Goal: Contribute content: Add original content to the website for others to see

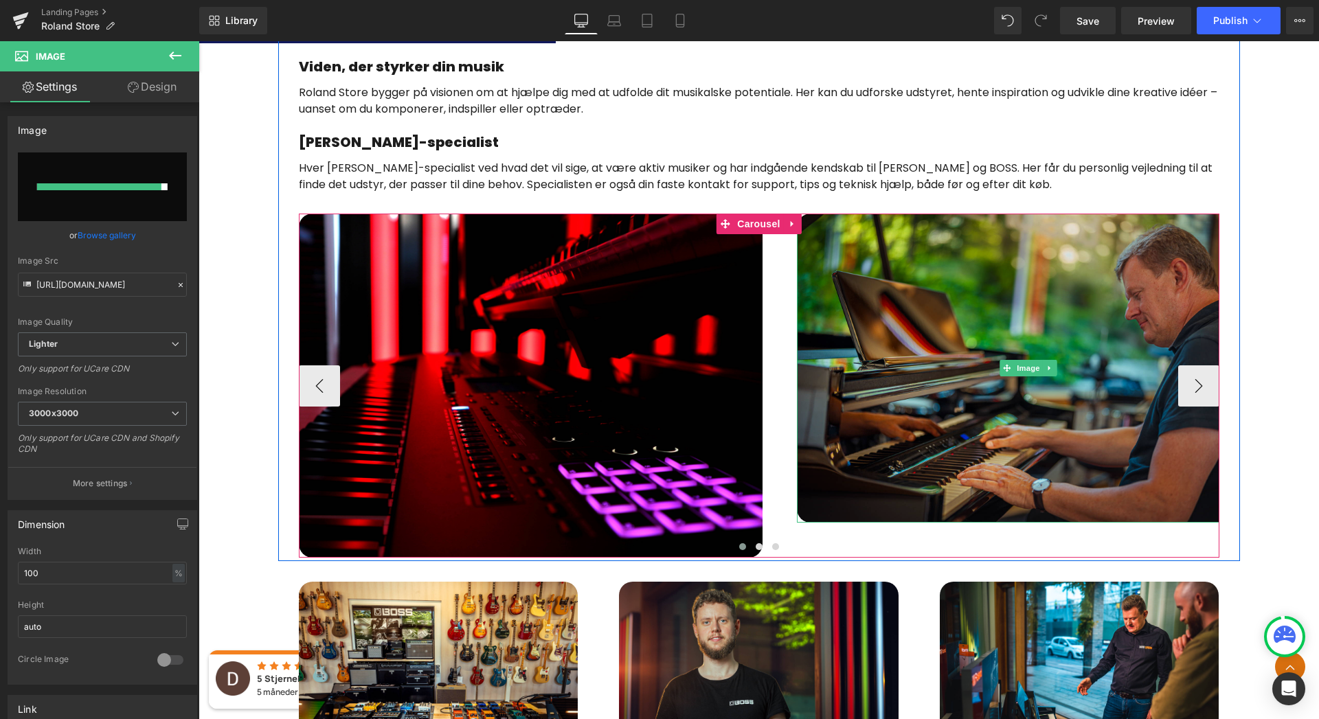
scroll to position [795, 0]
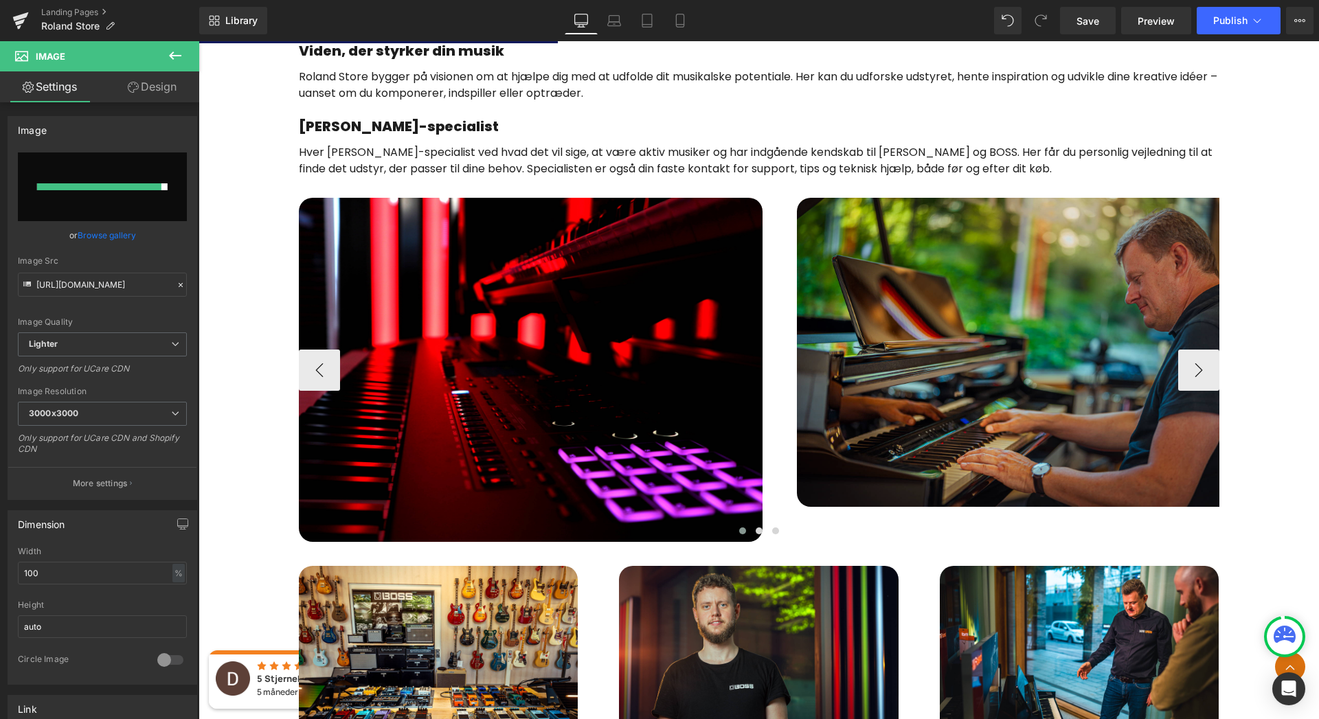
click at [199, 41] on div at bounding box center [199, 41] width 0 height 0
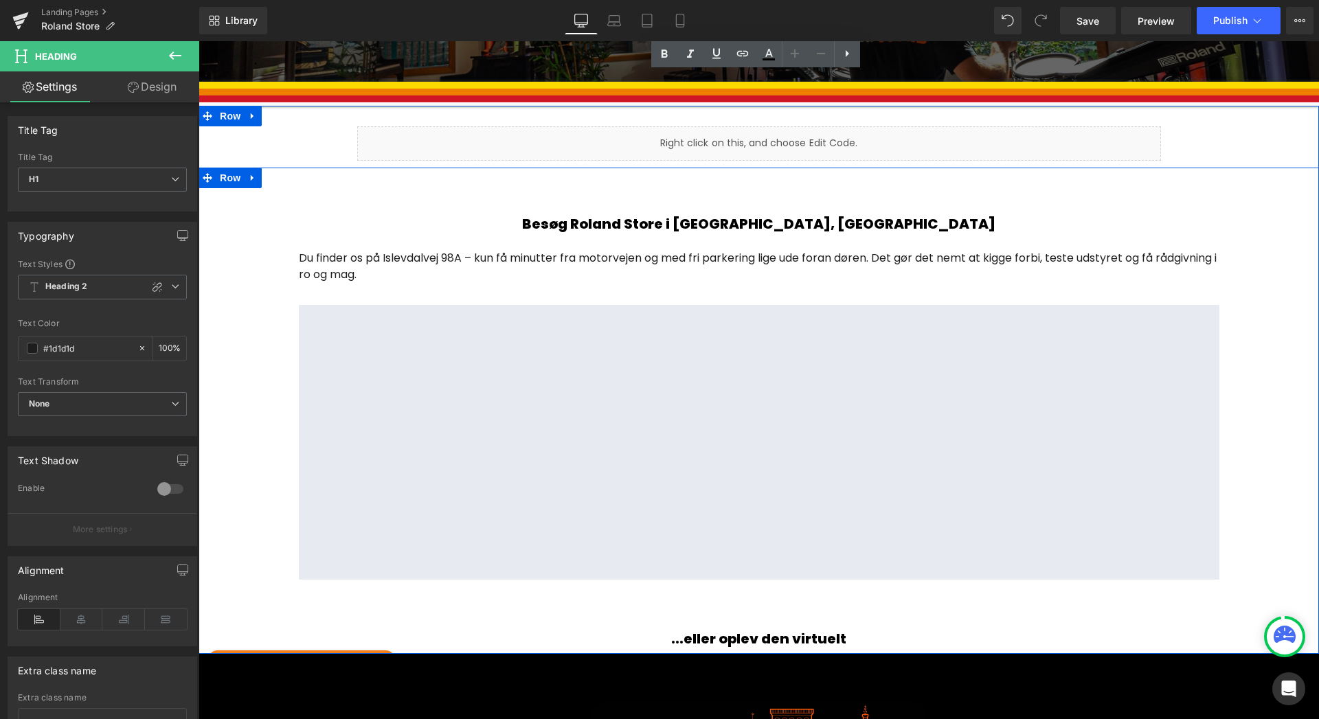
scroll to position [1825, 0]
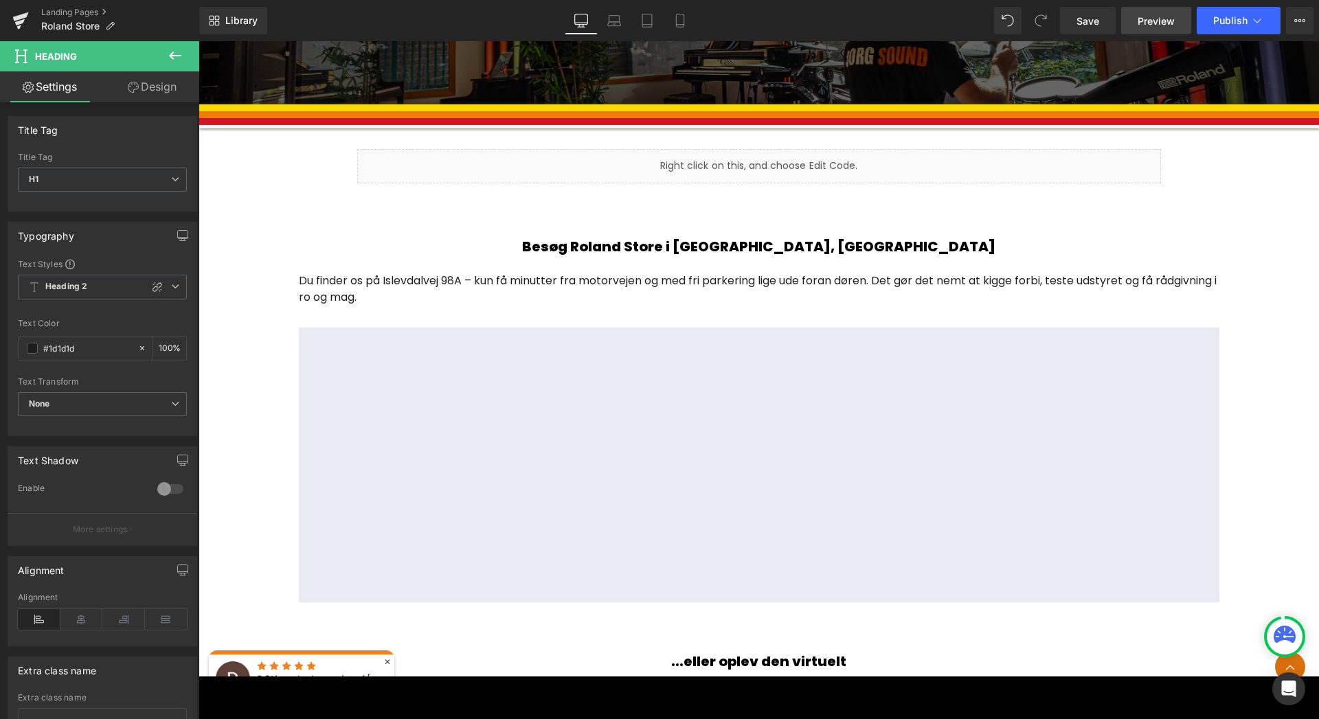
click at [1163, 23] on span "Preview" at bounding box center [1156, 21] width 37 height 14
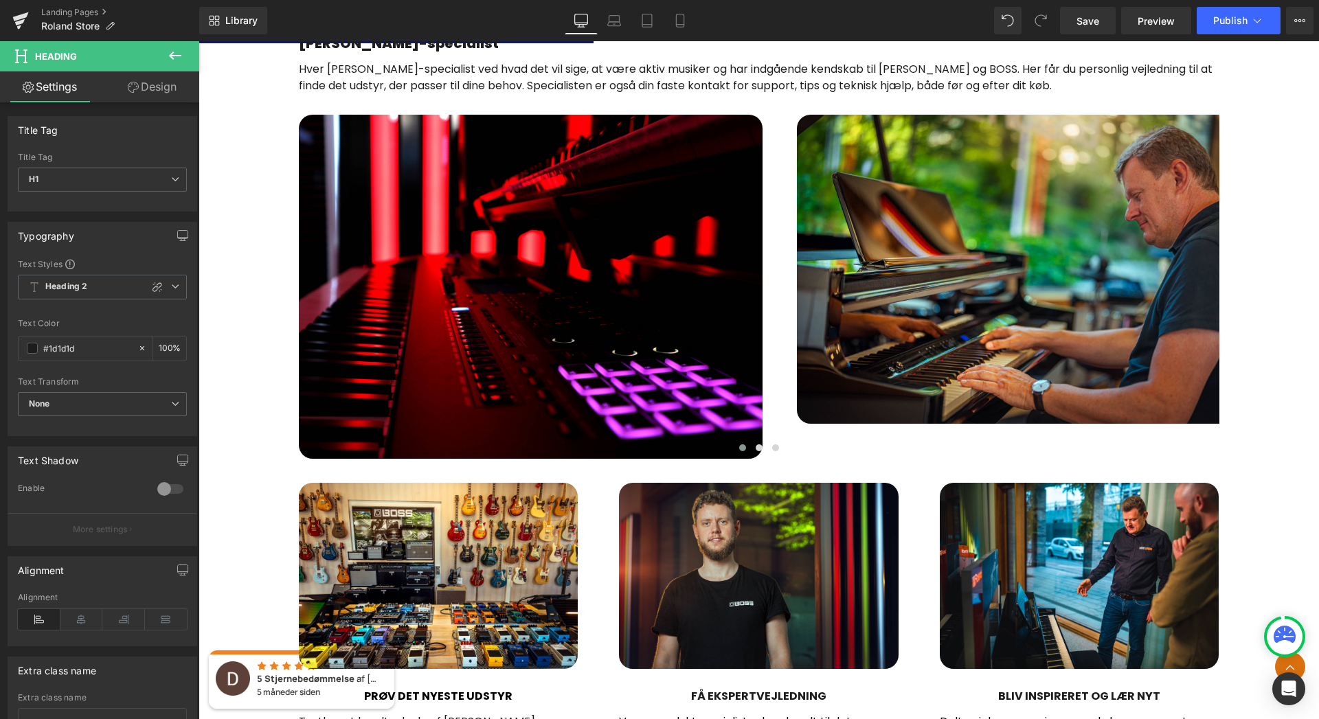
scroll to position [873, 0]
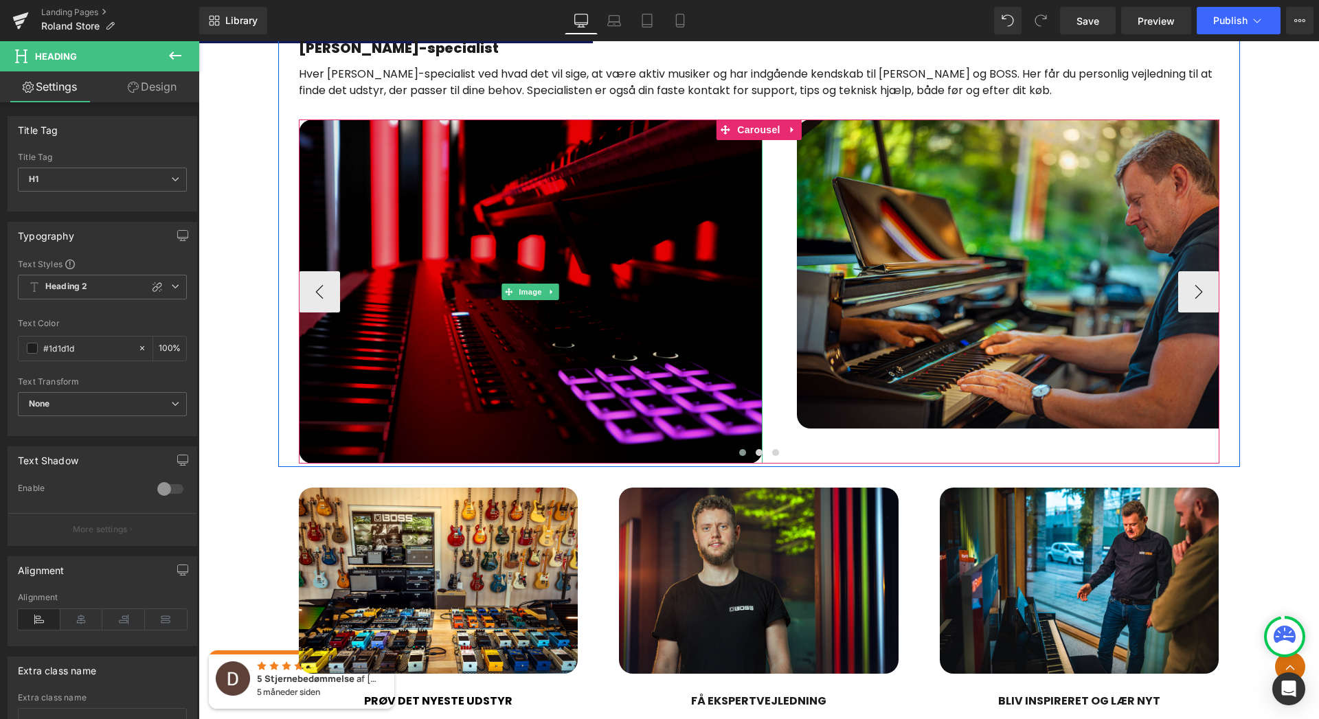
click at [618, 286] on img at bounding box center [531, 292] width 464 height 344
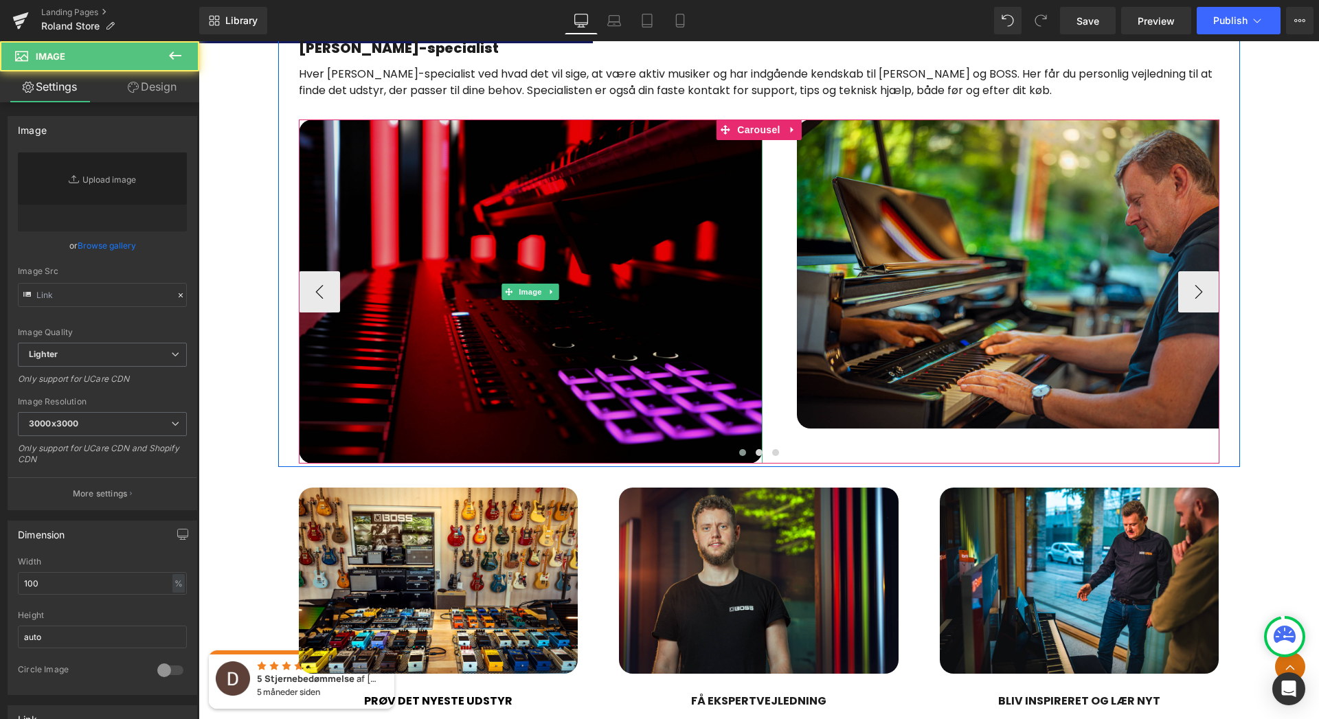
type input "[URL][DOMAIN_NAME]"
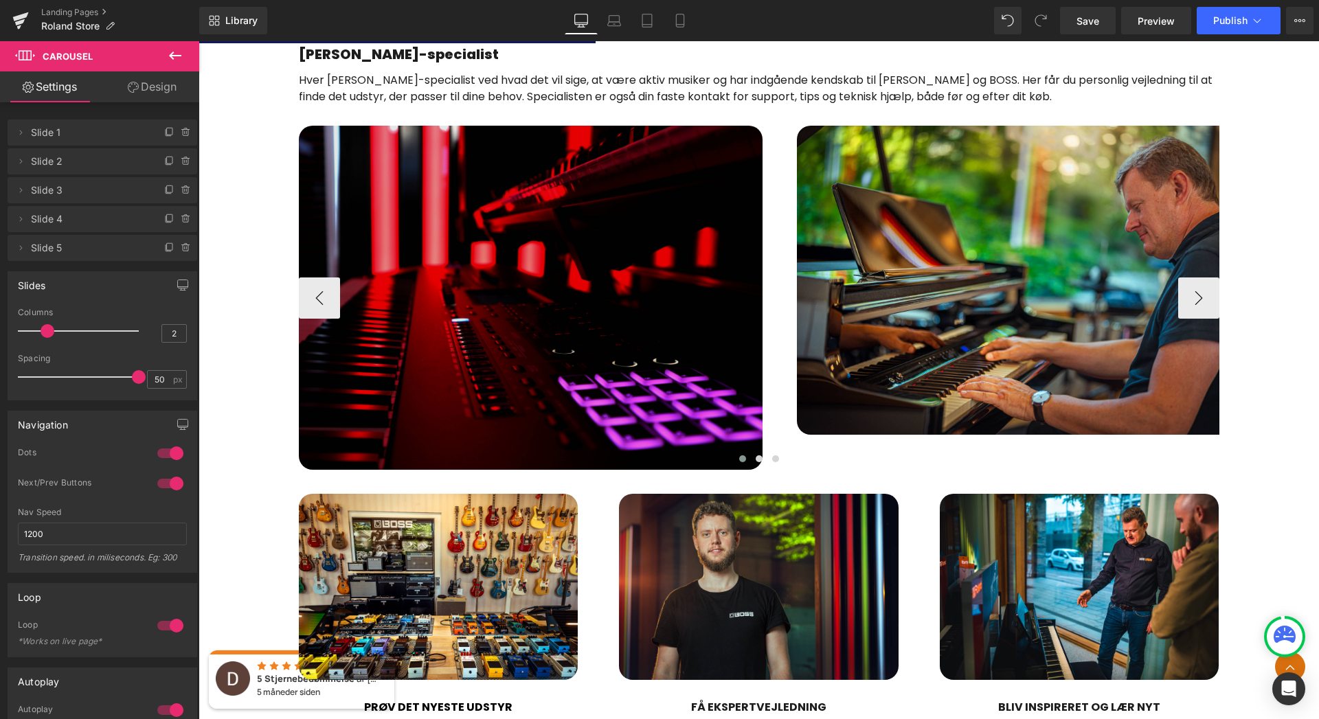
scroll to position [884, 0]
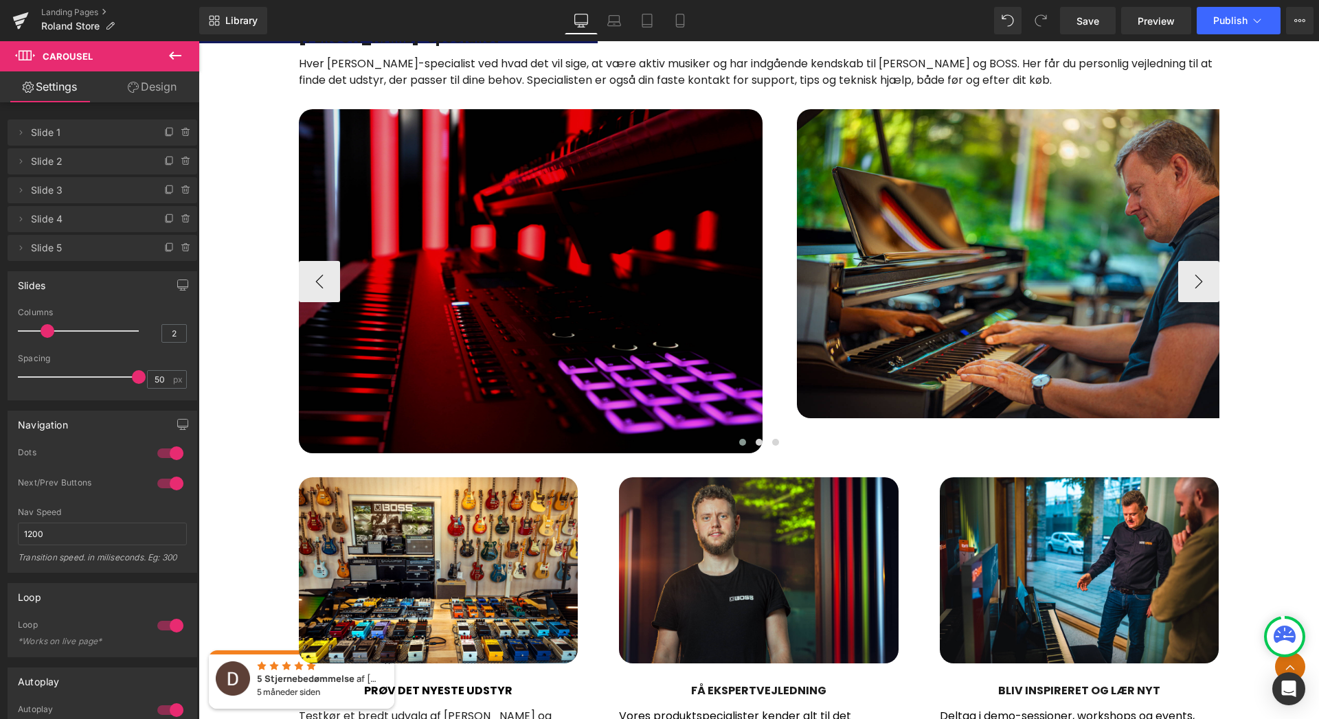
click at [650, 365] on img at bounding box center [531, 281] width 464 height 344
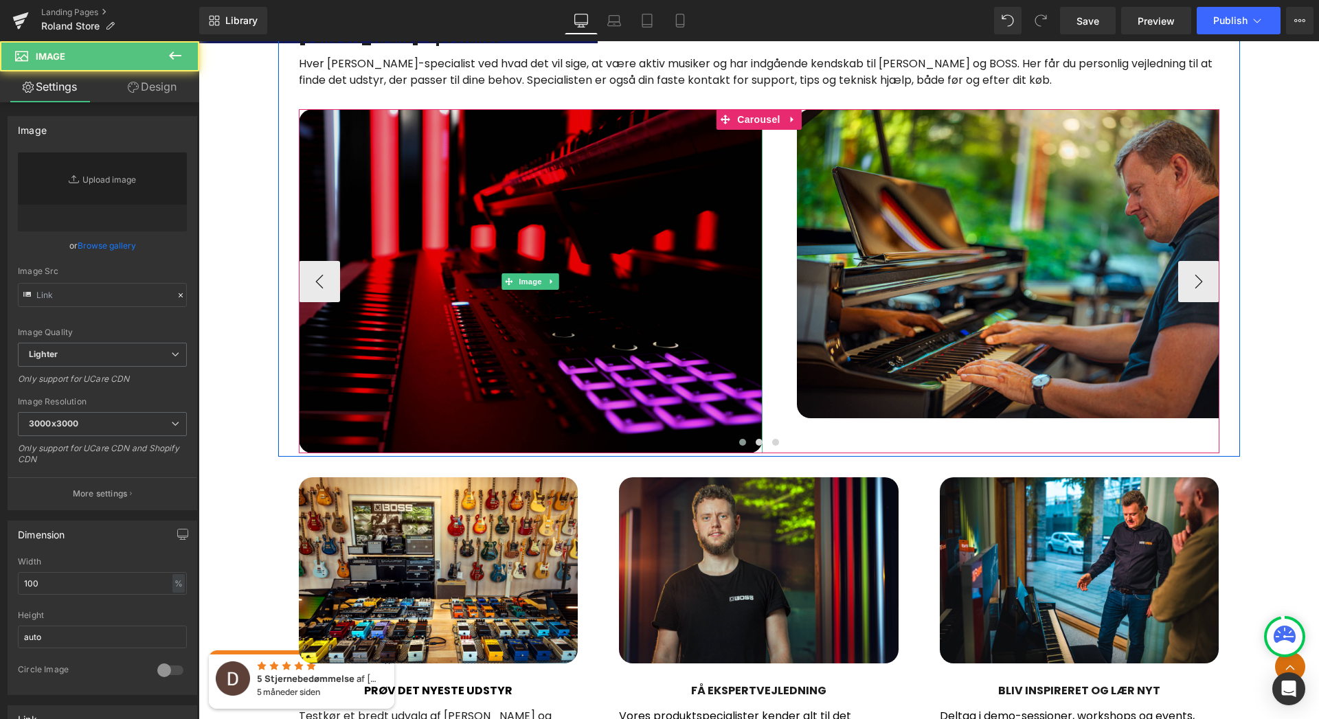
type input "[URL][DOMAIN_NAME]"
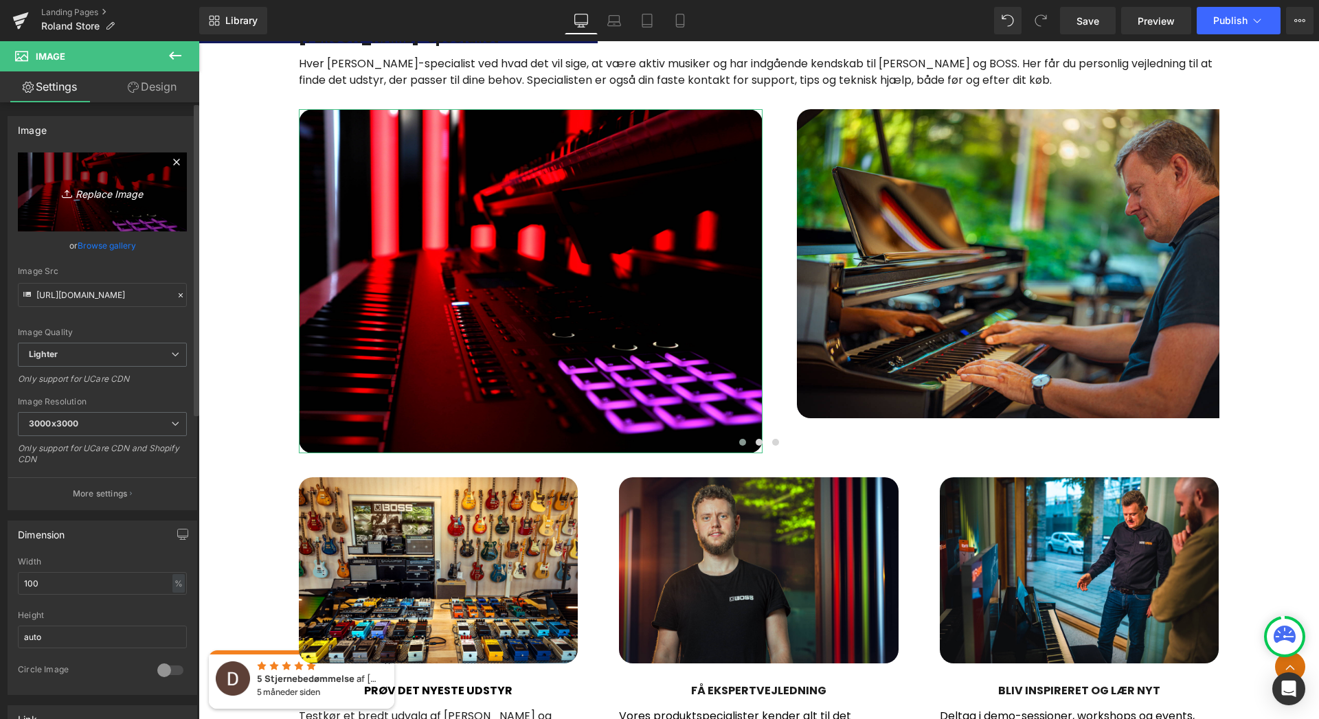
click at [120, 211] on link "Replace Image" at bounding box center [102, 192] width 169 height 79
click at [101, 188] on icon "Replace Image" at bounding box center [102, 191] width 110 height 17
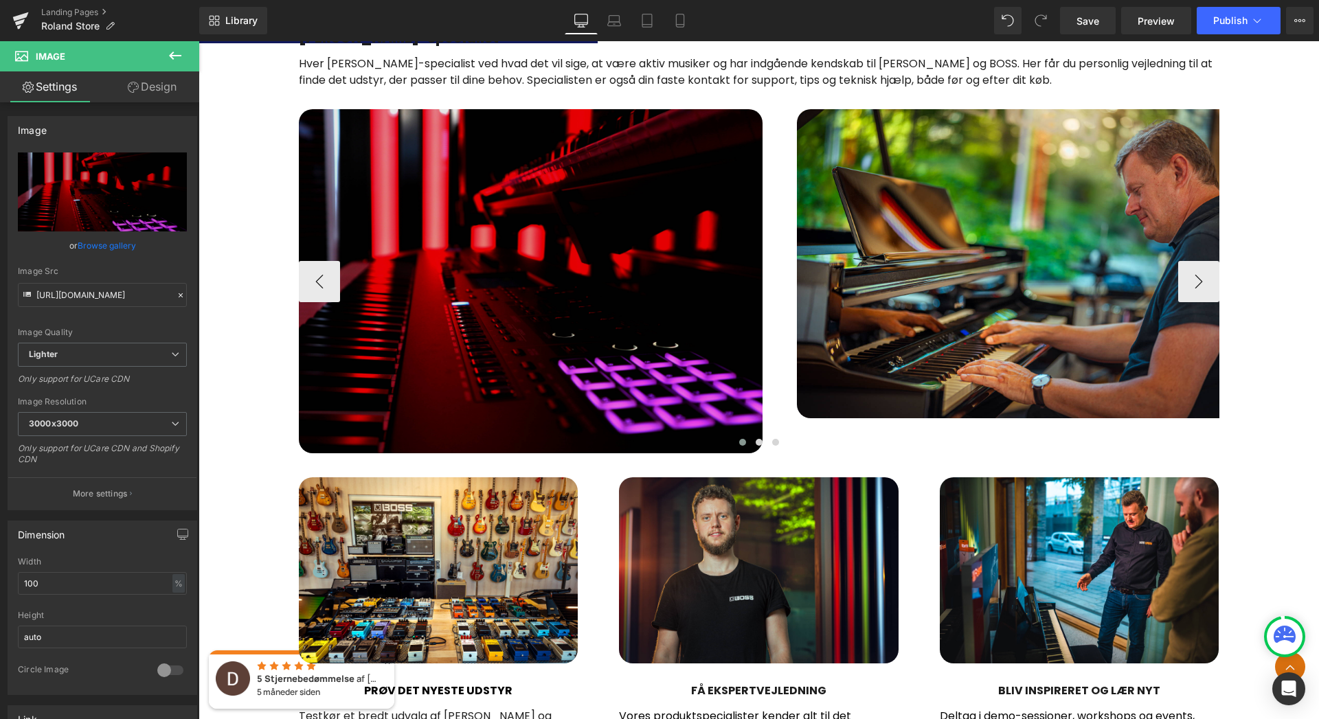
type input "C:\fakepath\Roland_oversigt_min.JPG"
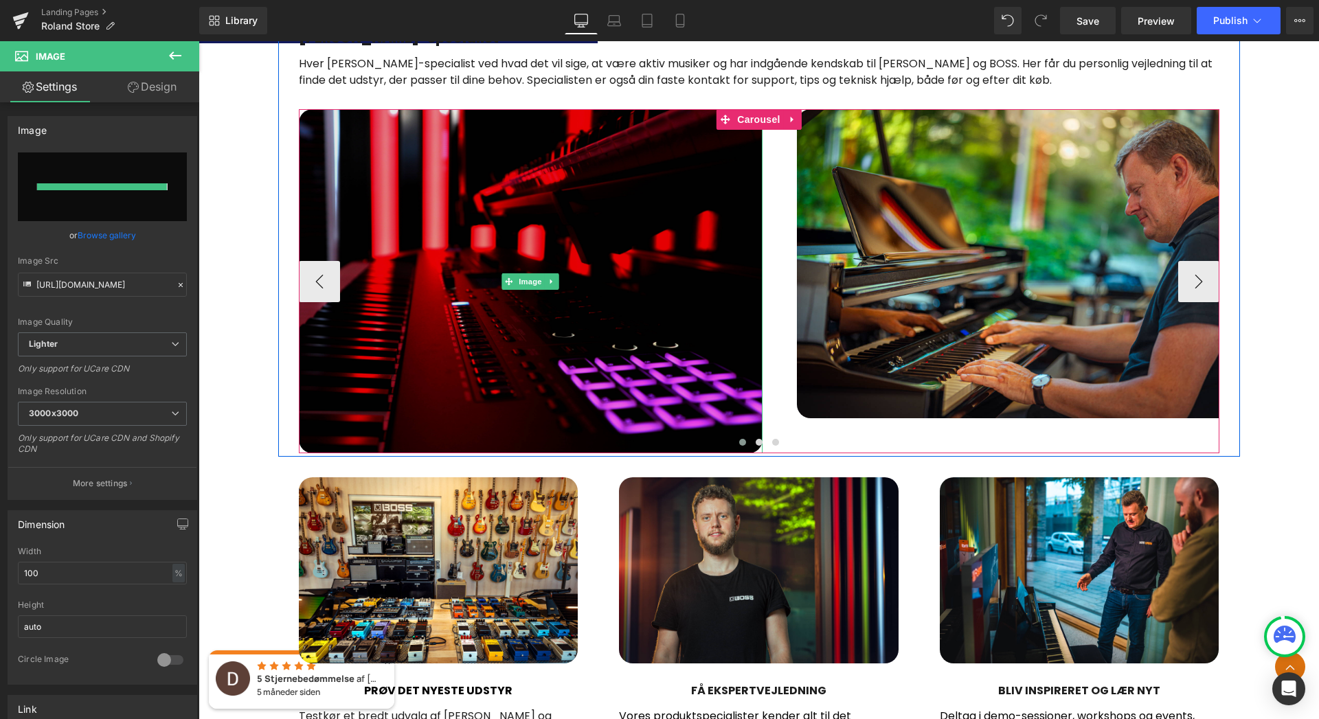
type input "[URL][DOMAIN_NAME]"
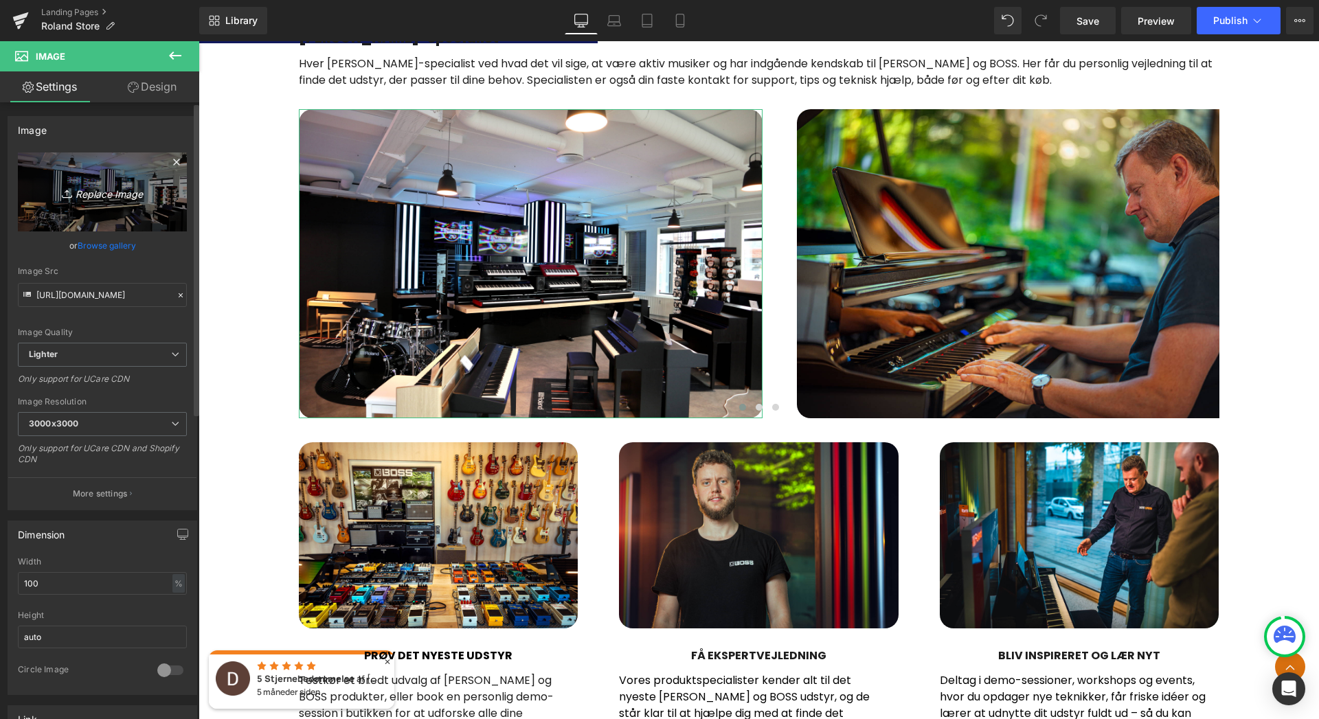
click at [104, 192] on icon "Replace Image" at bounding box center [102, 191] width 110 height 17
type input "C:\fakepath\Roland_Keybaords_min.JPG"
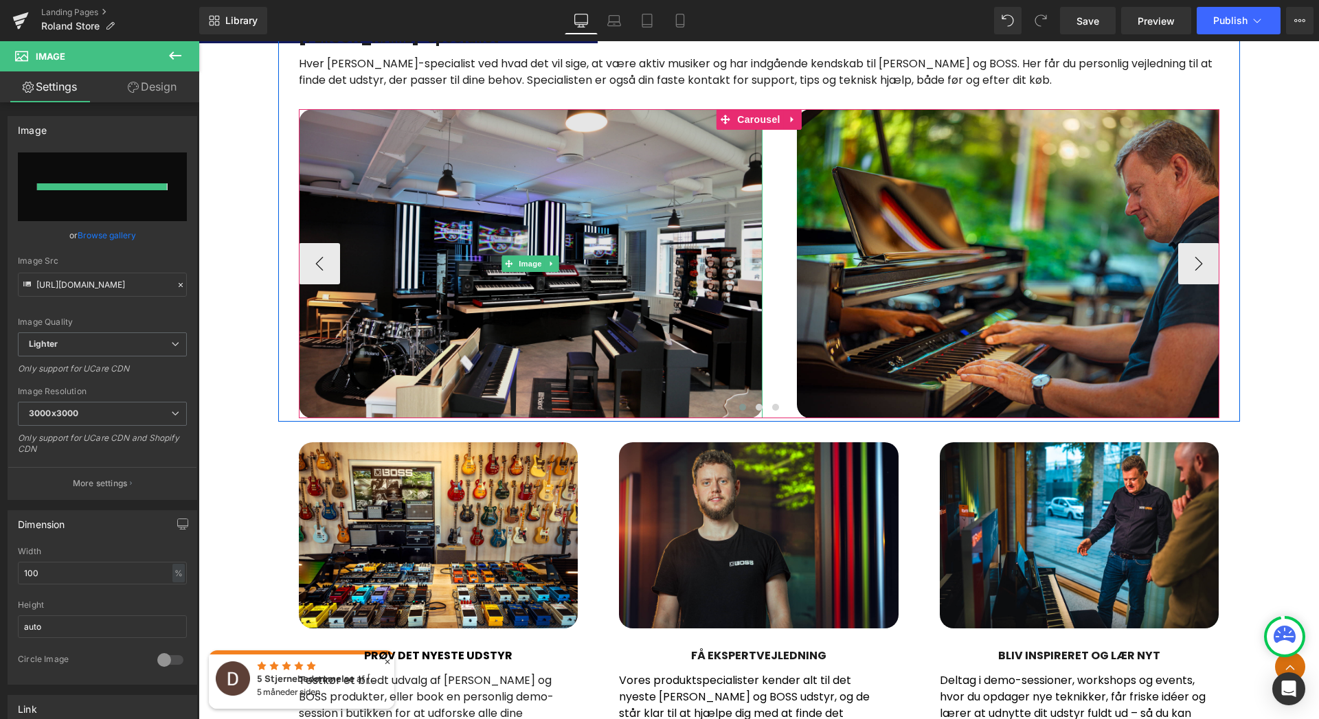
type input "[URL][DOMAIN_NAME]"
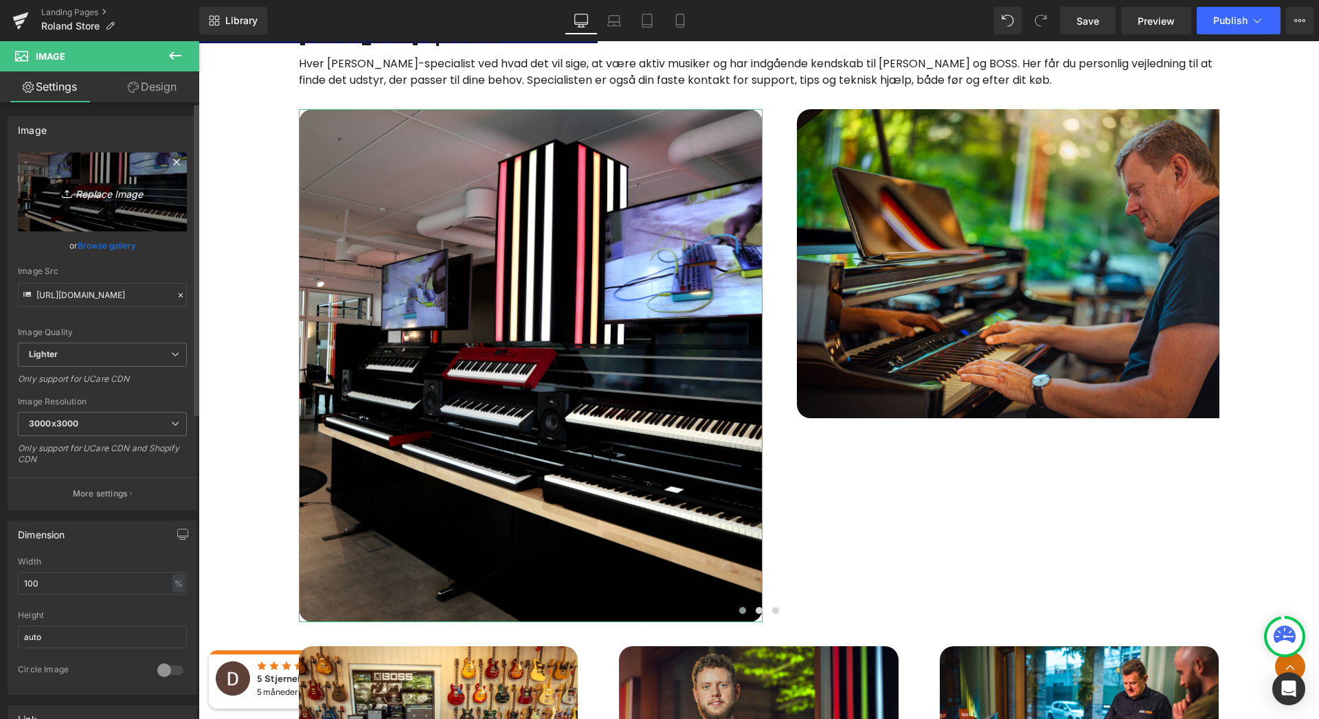
click at [92, 195] on icon "Replace Image" at bounding box center [102, 191] width 110 height 17
type input "C:\fakepath\IMG_0923_min.JPG"
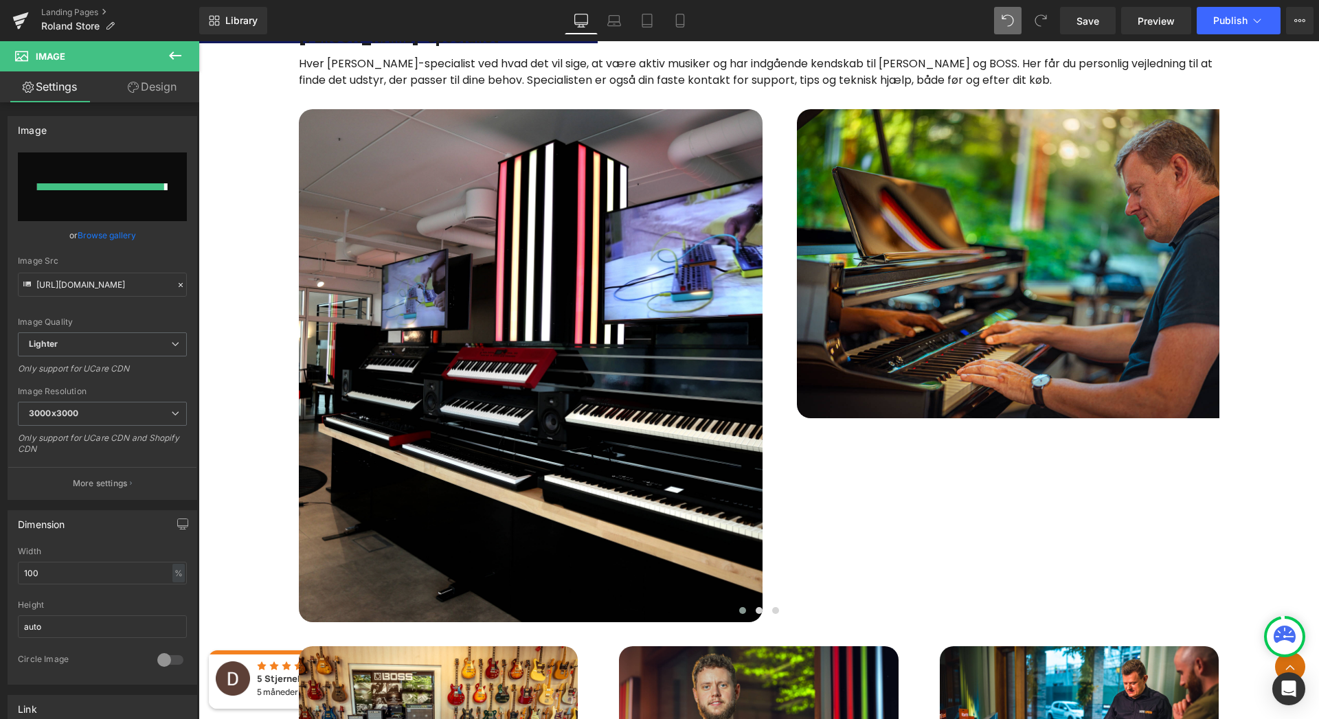
type input "[URL][DOMAIN_NAME]"
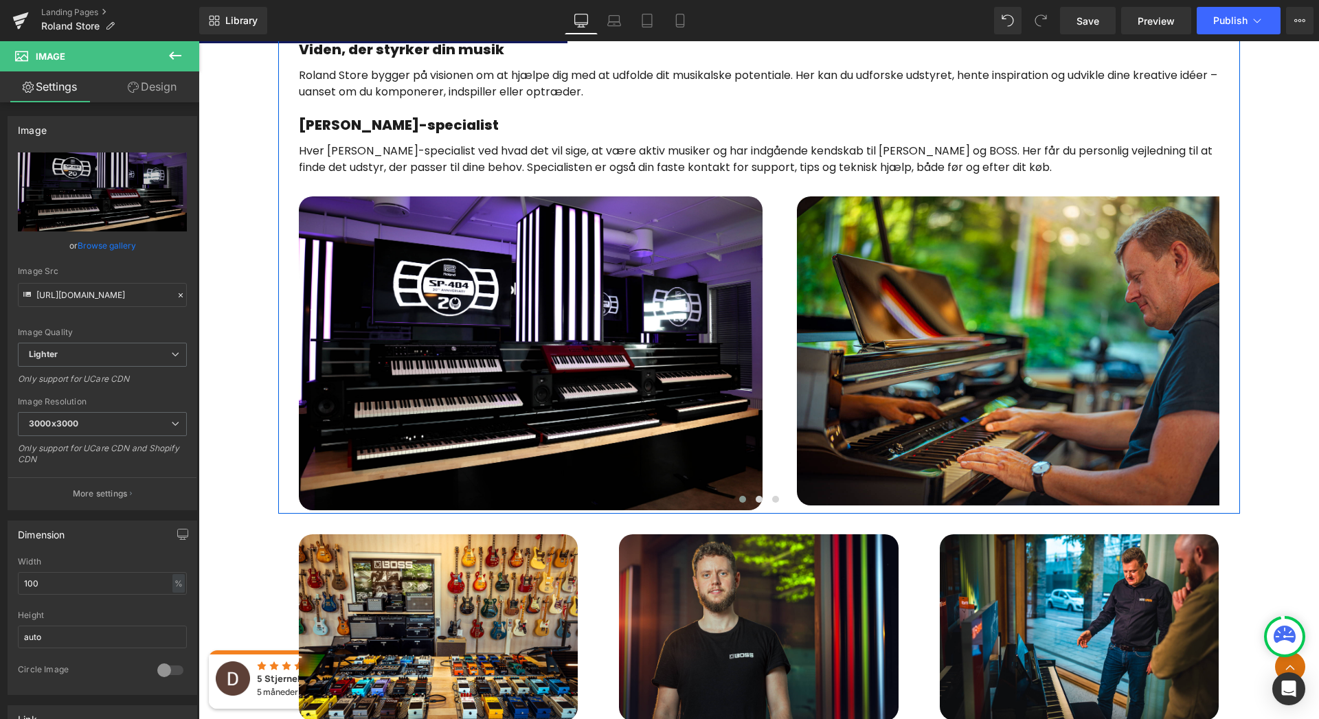
scroll to position [807, 0]
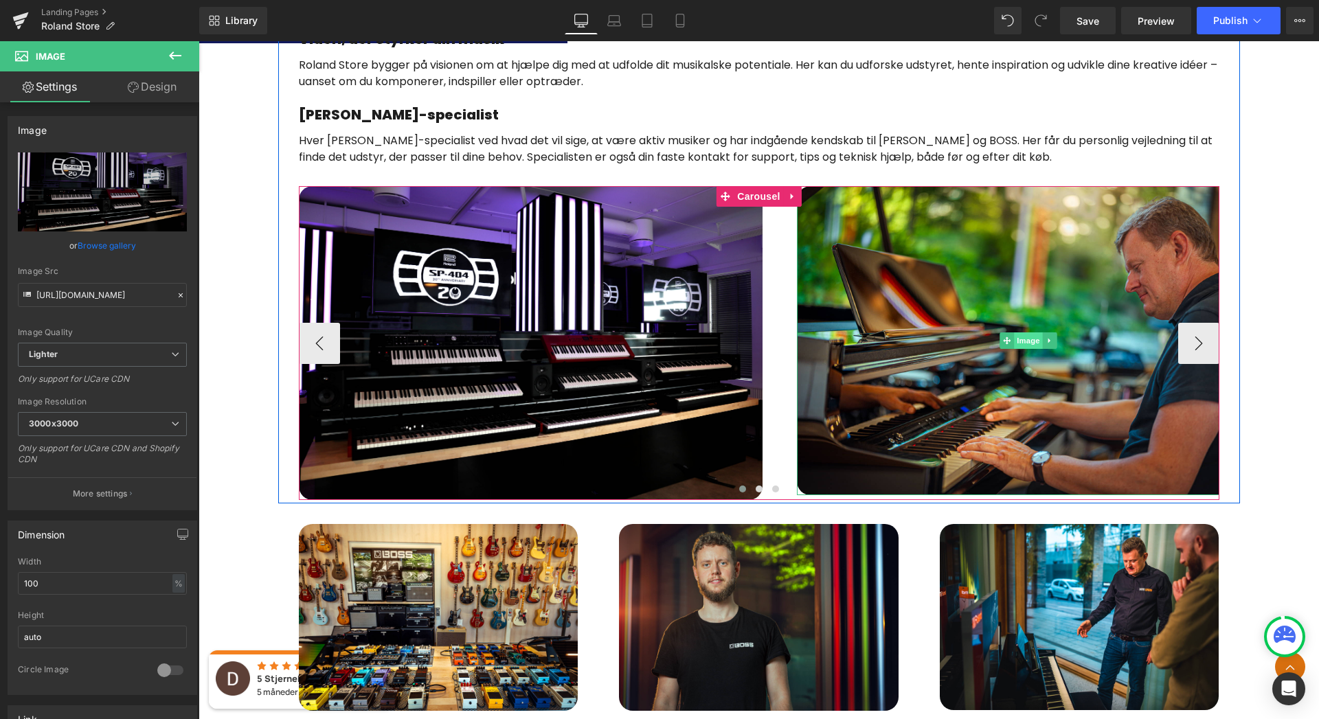
click at [1031, 343] on span "Image" at bounding box center [1028, 341] width 29 height 16
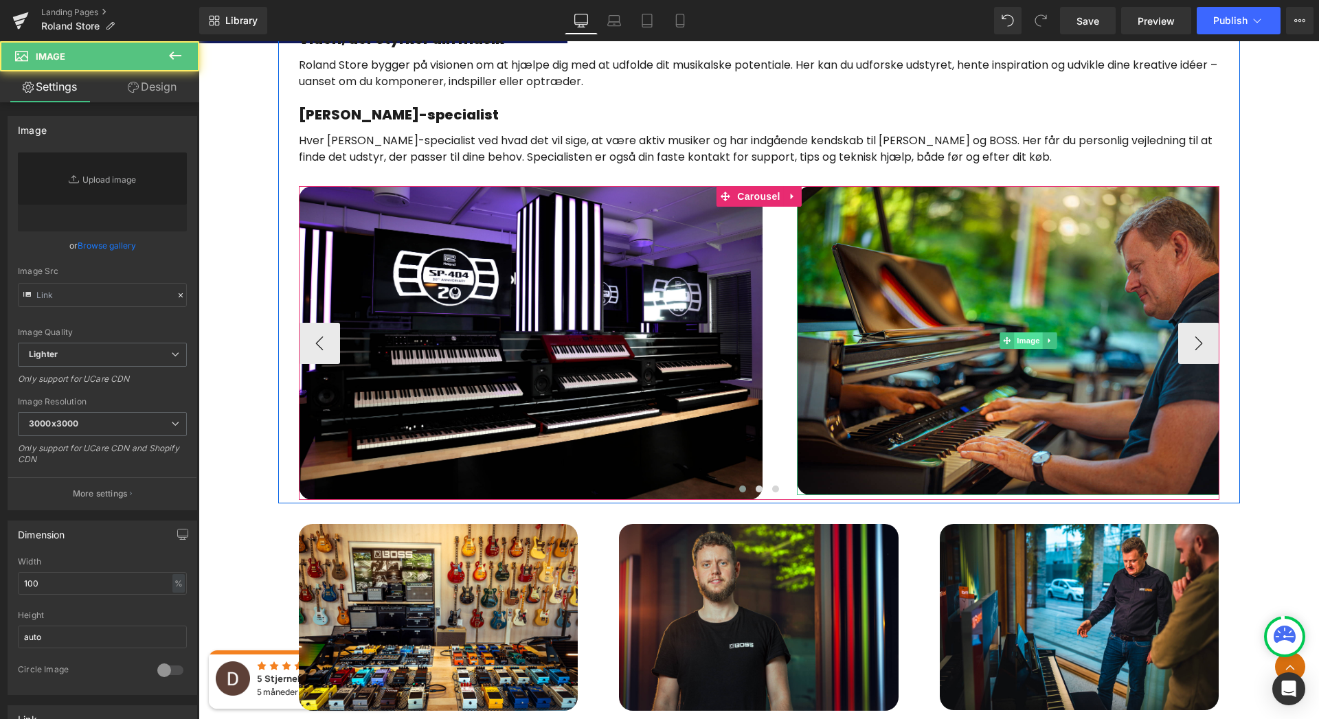
type input "[URL][DOMAIN_NAME]"
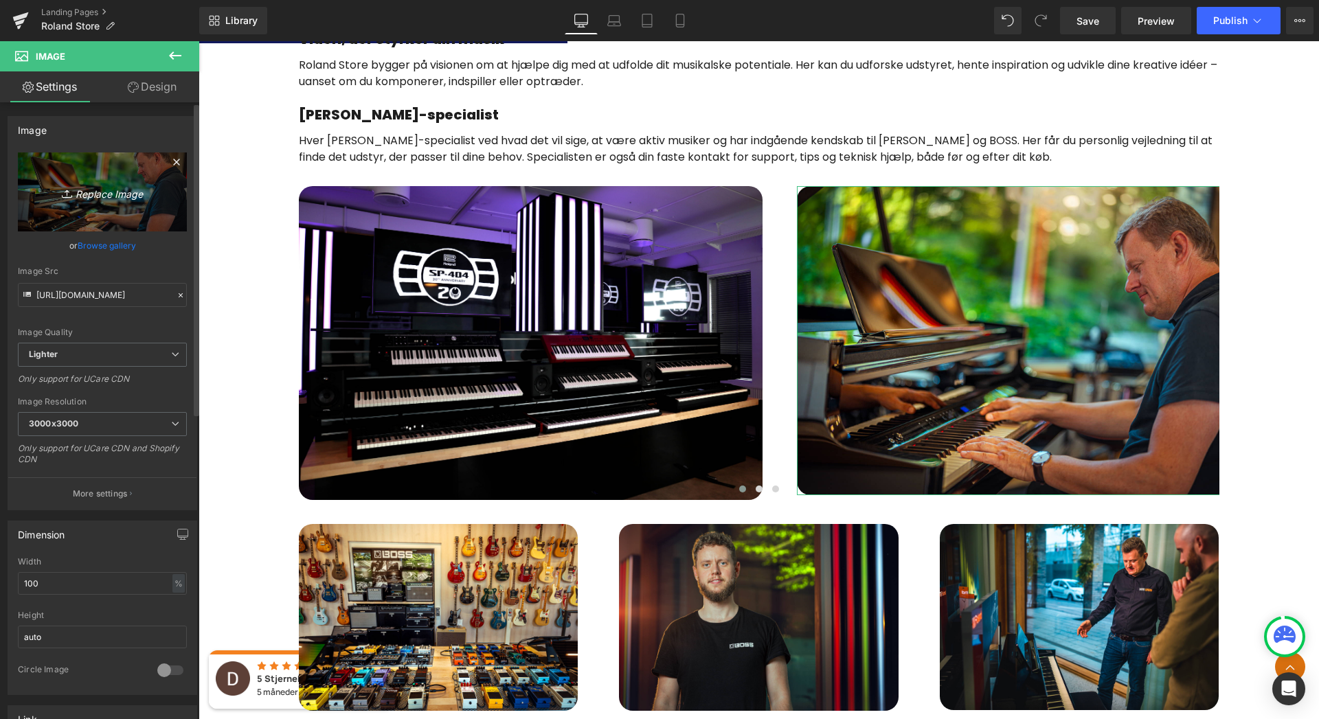
click at [108, 199] on icon "Replace Image" at bounding box center [102, 191] width 110 height 17
